Goal: Task Accomplishment & Management: Complete application form

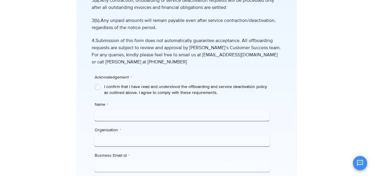
scroll to position [178, 0]
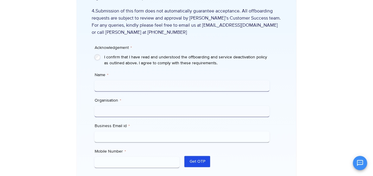
click at [109, 57] on label "I confirm that I have read and understood the offboarding and service deactivat…" at bounding box center [187, 60] width 166 height 12
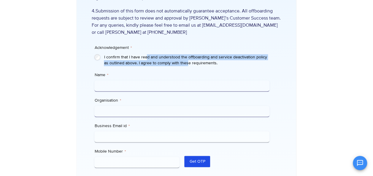
drag, startPoint x: 147, startPoint y: 57, endPoint x: 188, endPoint y: 61, distance: 41.1
click at [188, 61] on label "I confirm that I have read and understood the offboarding and service deactivat…" at bounding box center [187, 60] width 166 height 12
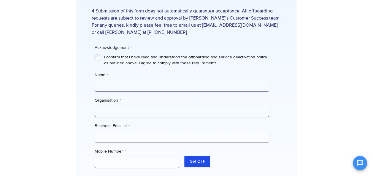
drag, startPoint x: 188, startPoint y: 61, endPoint x: 139, endPoint y: 47, distance: 51.0
click at [139, 47] on fieldset "Acknowledgement * I confirm that I have read and understood the offboarding and…" at bounding box center [181, 55] width 175 height 21
click at [146, 30] on span "4.Submission of this form does not automatically guarantee acceptance. All offb…" at bounding box center [186, 21] width 190 height 28
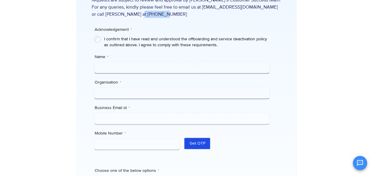
scroll to position [208, 0]
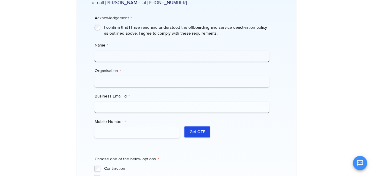
click at [129, 60] on input "Name *" at bounding box center [181, 56] width 175 height 11
type input "**********"
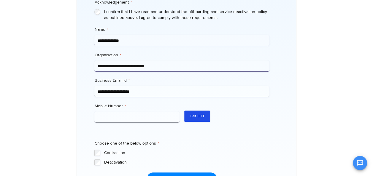
scroll to position [237, 0]
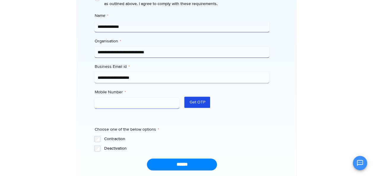
click at [119, 102] on input "Mobile Number *" at bounding box center [136, 103] width 85 height 11
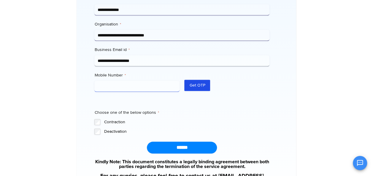
scroll to position [297, 0]
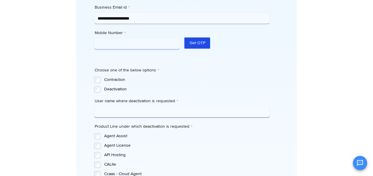
click at [120, 46] on input "Mobile Number *" at bounding box center [136, 43] width 85 height 11
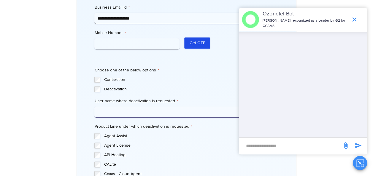
click at [355, 21] on icon "end chat or minimize" at bounding box center [354, 19] width 7 height 7
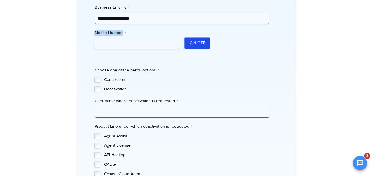
drag, startPoint x: 91, startPoint y: 34, endPoint x: 129, endPoint y: 33, distance: 38.3
click at [129, 33] on div "Ozonetel's Offboarding Process Ozonetel's offboarding and service deactivation …" at bounding box center [187, 119] width 220 height 768
drag, startPoint x: 129, startPoint y: 33, endPoint x: 175, endPoint y: 62, distance: 53.9
click at [115, 42] on input "Mobile Number *" at bounding box center [136, 43] width 85 height 11
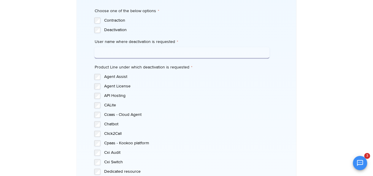
scroll to position [326, 0]
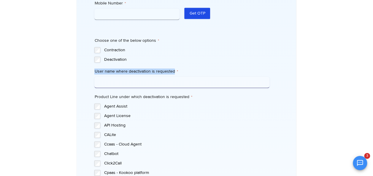
drag, startPoint x: 88, startPoint y: 71, endPoint x: 183, endPoint y: 72, distance: 95.3
click at [183, 72] on div "Ozonetel's Offboarding Process Ozonetel's offboarding and service deactivation …" at bounding box center [187, 89] width 220 height 768
click at [183, 70] on label "User name where deactivation is requested *" at bounding box center [181, 72] width 175 height 6
click at [183, 77] on input "User name where deactivation is requested *" at bounding box center [181, 82] width 175 height 11
drag, startPoint x: 92, startPoint y: 73, endPoint x: 123, endPoint y: 72, distance: 31.2
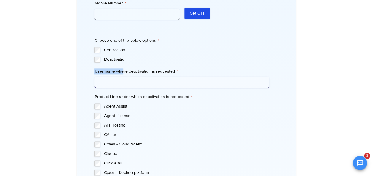
click at [123, 72] on div "**********" at bounding box center [186, 175] width 190 height 565
drag, startPoint x: 123, startPoint y: 72, endPoint x: 160, endPoint y: 72, distance: 36.5
click at [160, 72] on label "User name where deactivation is requested *" at bounding box center [181, 72] width 175 height 6
drag, startPoint x: 160, startPoint y: 72, endPoint x: 169, endPoint y: 72, distance: 8.9
click at [169, 72] on label "User name where deactivation is requested *" at bounding box center [181, 72] width 175 height 6
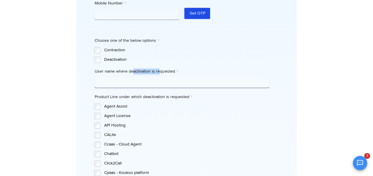
click at [169, 77] on input "User name where deactivation is requested *" at bounding box center [181, 82] width 175 height 11
drag, startPoint x: 108, startPoint y: 70, endPoint x: 139, endPoint y: 69, distance: 31.2
click at [139, 69] on label "User name where deactivation is requested *" at bounding box center [181, 72] width 175 height 6
drag, startPoint x: 139, startPoint y: 69, endPoint x: 170, endPoint y: 72, distance: 31.0
click at [170, 72] on label "User name where deactivation is requested *" at bounding box center [181, 72] width 175 height 6
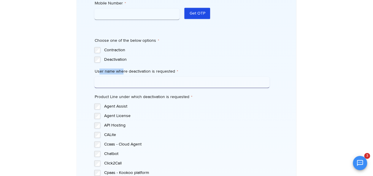
drag, startPoint x: 99, startPoint y: 70, endPoint x: 123, endPoint y: 70, distance: 23.4
click at [123, 70] on label "User name where deactivation is requested *" at bounding box center [181, 72] width 175 height 6
drag, startPoint x: 123, startPoint y: 70, endPoint x: 160, endPoint y: 72, distance: 37.2
click at [160, 72] on label "User name where deactivation is requested *" at bounding box center [181, 72] width 175 height 6
drag, startPoint x: 101, startPoint y: 70, endPoint x: 139, endPoint y: 73, distance: 37.5
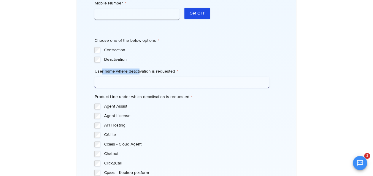
click at [139, 73] on label "User name where deactivation is requested *" at bounding box center [181, 72] width 175 height 6
drag, startPoint x: 139, startPoint y: 73, endPoint x: 100, endPoint y: 71, distance: 38.9
click at [100, 71] on label "User name where deactivation is requested *" at bounding box center [181, 72] width 175 height 6
click at [100, 77] on input "User name where deactivation is requested *" at bounding box center [181, 82] width 175 height 11
drag, startPoint x: 91, startPoint y: 70, endPoint x: 129, endPoint y: 74, distance: 37.3
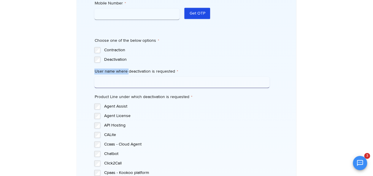
click at [129, 74] on div "**********" at bounding box center [186, 175] width 190 height 565
drag, startPoint x: 129, startPoint y: 74, endPoint x: 95, endPoint y: 72, distance: 33.6
click at [95, 72] on label "User name where deactivation is requested *" at bounding box center [181, 72] width 175 height 6
click at [95, 77] on input "User name where deactivation is requested *" at bounding box center [181, 82] width 175 height 11
drag, startPoint x: 95, startPoint y: 72, endPoint x: 185, endPoint y: 73, distance: 89.9
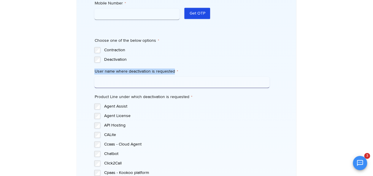
click at [185, 73] on label "User name where deactivation is requested *" at bounding box center [181, 72] width 175 height 6
click at [185, 77] on input "User name where deactivation is requested *" at bounding box center [181, 82] width 175 height 11
click at [130, 83] on input "User name where deactivation is requested *" at bounding box center [181, 82] width 175 height 11
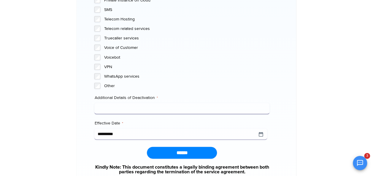
scroll to position [594, 0]
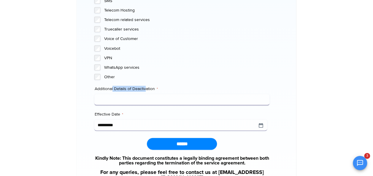
drag, startPoint x: 114, startPoint y: 90, endPoint x: 146, endPoint y: 90, distance: 32.4
click at [146, 90] on label "Additional Details of Deactivation *" at bounding box center [181, 89] width 175 height 6
drag, startPoint x: 146, startPoint y: 90, endPoint x: 170, endPoint y: 89, distance: 23.5
click at [170, 89] on label "Additional Details of Deactivation *" at bounding box center [181, 89] width 175 height 6
click at [170, 94] on input "Additional Details of Deactivation *" at bounding box center [181, 99] width 175 height 11
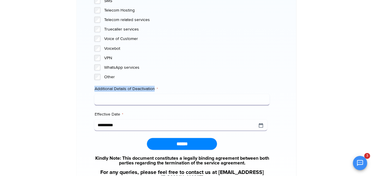
drag, startPoint x: 160, startPoint y: 91, endPoint x: 89, endPoint y: 87, distance: 71.0
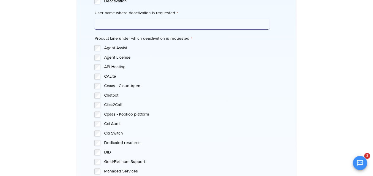
scroll to position [355, 0]
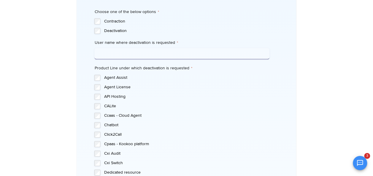
click at [112, 53] on input "User name where deactivation is requested *" at bounding box center [181, 53] width 175 height 11
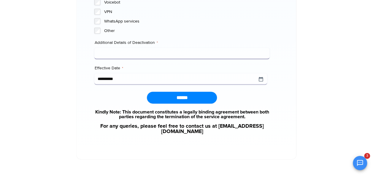
scroll to position [652, 0]
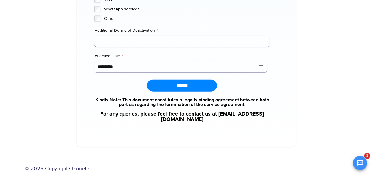
click at [100, 39] on input "Additional Details of Deactivation *" at bounding box center [181, 41] width 175 height 11
drag, startPoint x: 94, startPoint y: 31, endPoint x: 159, endPoint y: 36, distance: 64.9
click at [156, 39] on div "Additional Details of Deactivation *" at bounding box center [181, 38] width 175 height 20
drag, startPoint x: 159, startPoint y: 36, endPoint x: 154, endPoint y: 30, distance: 8.4
click at [156, 30] on div "Additional Details of Deactivation *" at bounding box center [181, 38] width 175 height 20
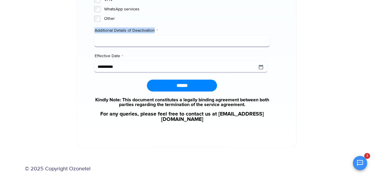
drag, startPoint x: 154, startPoint y: 30, endPoint x: 90, endPoint y: 25, distance: 63.7
drag, startPoint x: 90, startPoint y: 25, endPoint x: 89, endPoint y: 90, distance: 65.0
drag, startPoint x: 116, startPoint y: 29, endPoint x: 113, endPoint y: 32, distance: 4.4
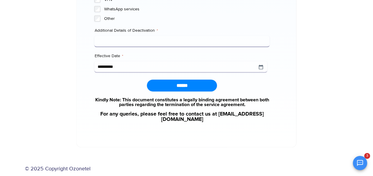
click at [116, 29] on label "Additional Details of Deactivation *" at bounding box center [181, 31] width 175 height 6
click at [116, 36] on input "Additional Details of Deactivation *" at bounding box center [181, 41] width 175 height 11
click at [110, 40] on input "Additional Details of Deactivation *" at bounding box center [181, 41] width 175 height 11
click at [119, 44] on input "Additional Details of Deactivation *" at bounding box center [181, 41] width 175 height 11
type input "**********"
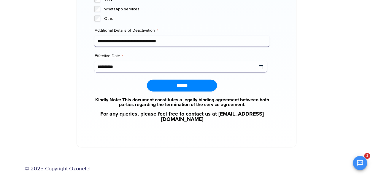
click at [227, 70] on input "**********" at bounding box center [180, 66] width 173 height 11
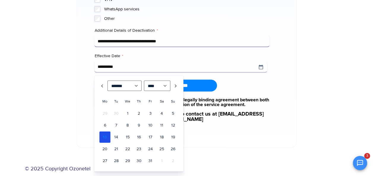
click at [108, 139] on link "13" at bounding box center [104, 137] width 11 height 11
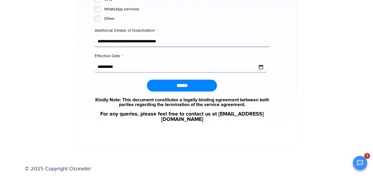
click at [145, 70] on input "Effective Date *" at bounding box center [180, 66] width 173 height 11
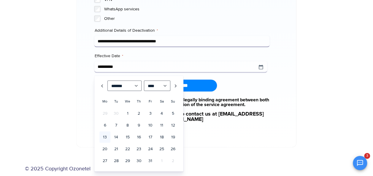
click at [132, 96] on th "We" at bounding box center [127, 102] width 11 height 12
click at [133, 89] on select "******* ******** ***** ***** *** **** **** ****** ********* ******* ******** **…" at bounding box center [124, 86] width 34 height 10
click at [125, 136] on link "12" at bounding box center [127, 137] width 11 height 11
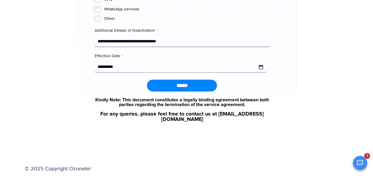
click at [129, 64] on input "Effective Date *" at bounding box center [180, 66] width 173 height 11
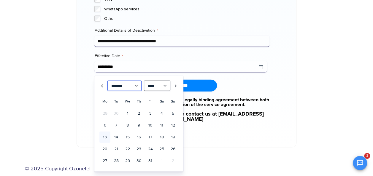
click at [137, 88] on select "******* ******** ***** ***** *** **** **** ****** ********* ******* ******** **…" at bounding box center [124, 86] width 34 height 10
click at [139, 139] on link "13" at bounding box center [139, 137] width 11 height 11
type input "**********"
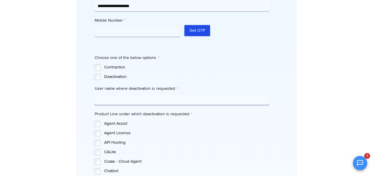
scroll to position [296, 0]
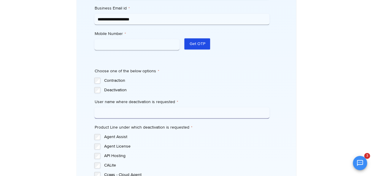
click at [125, 111] on input "User name where deactivation is requested *" at bounding box center [181, 112] width 175 height 11
